Goal: Complete application form

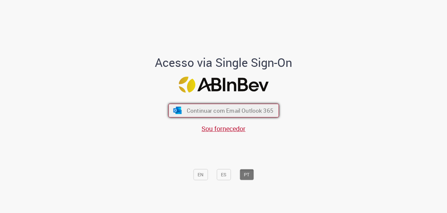
click at [240, 108] on span "Continuar com Email Outlook 365" at bounding box center [229, 111] width 87 height 8
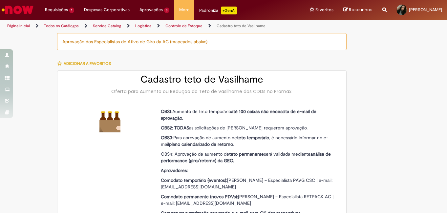
type input "**********"
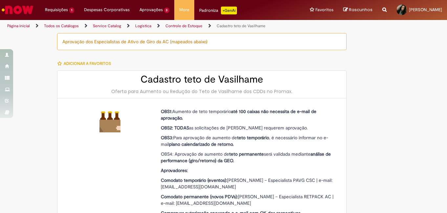
type input "**********"
